Goal: Information Seeking & Learning: Learn about a topic

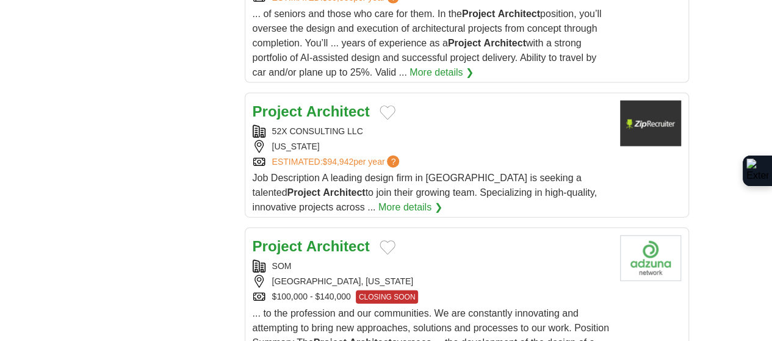
scroll to position [1465, 0]
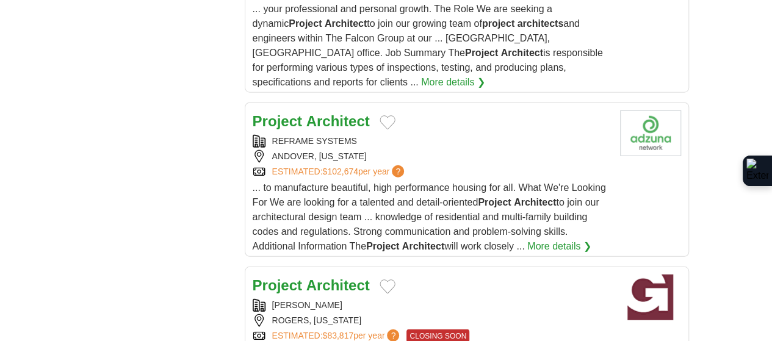
scroll to position [1709, 0]
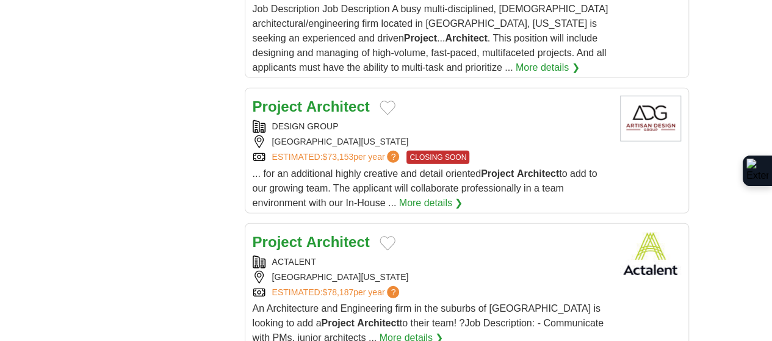
scroll to position [1648, 0]
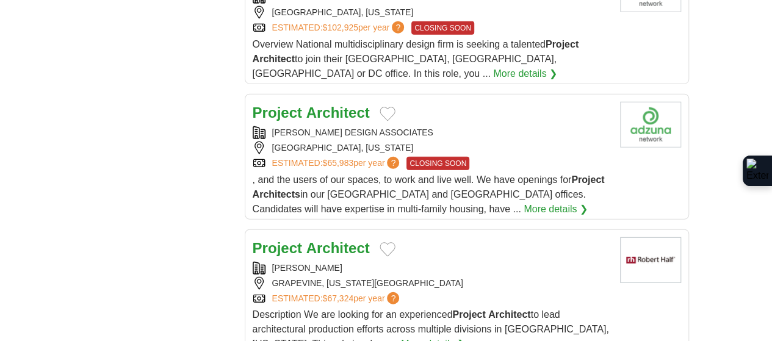
scroll to position [1526, 0]
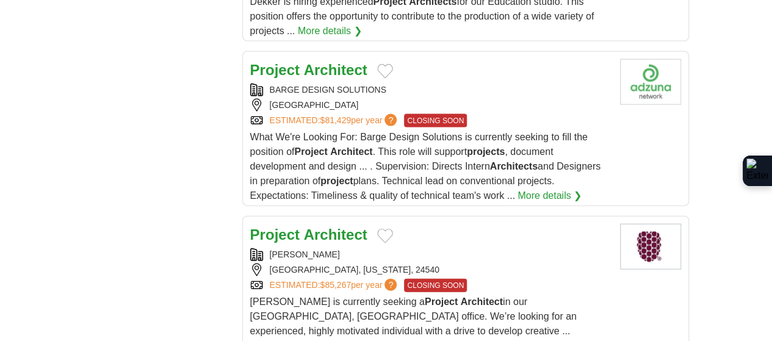
scroll to position [1465, 0]
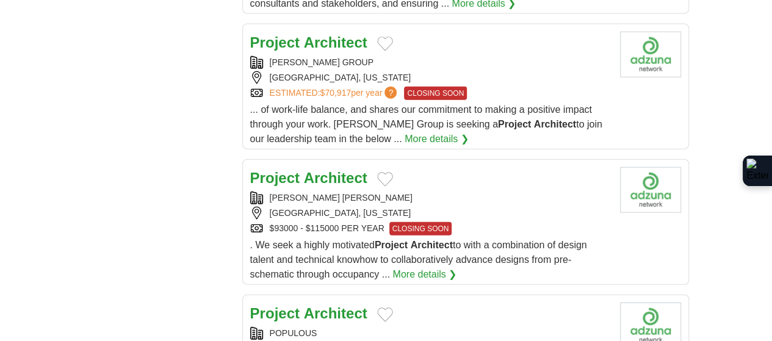
scroll to position [1526, 0]
